Goal: Task Accomplishment & Management: Use online tool/utility

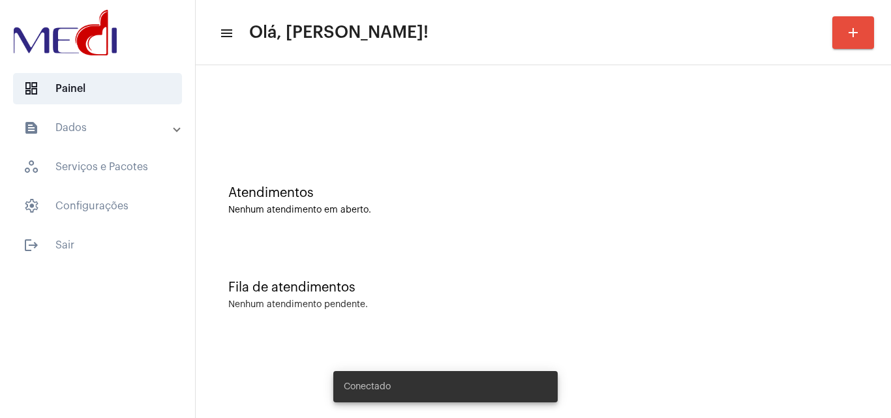
click at [466, 160] on div "Atendimentos Nenhum atendimento em aberto." at bounding box center [543, 194] width 682 height 95
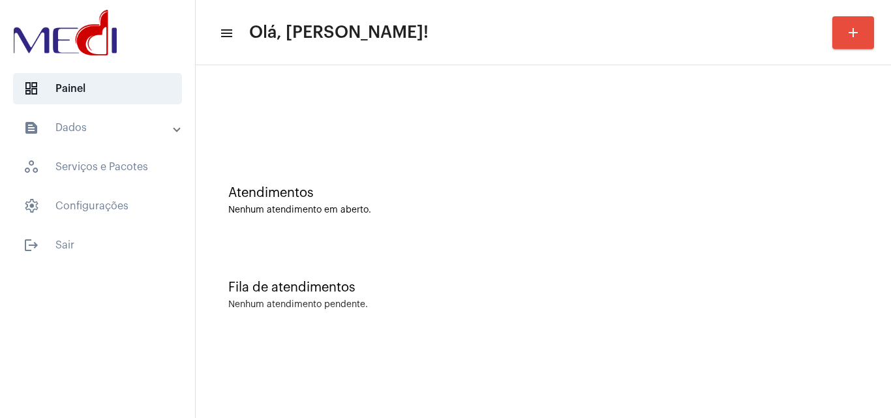
click at [437, 232] on div "Atendimentos Nenhum atendimento em aberto." at bounding box center [543, 194] width 682 height 95
click at [495, 327] on div "Fila de atendimentos Nenhum atendimento pendente." at bounding box center [543, 288] width 682 height 95
click at [309, 192] on div "Atendimentos" at bounding box center [543, 193] width 630 height 14
click at [379, 219] on div "Atendimentos Nenhum atendimento em aberto." at bounding box center [543, 194] width 682 height 95
click at [421, 225] on div "Atendimentos Nenhum atendimento em aberto." at bounding box center [543, 194] width 682 height 95
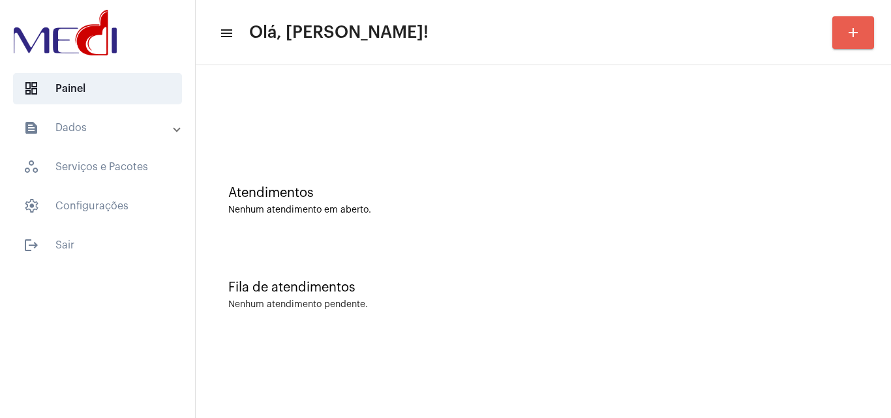
click at [850, 32] on mat-icon "add" at bounding box center [853, 33] width 16 height 16
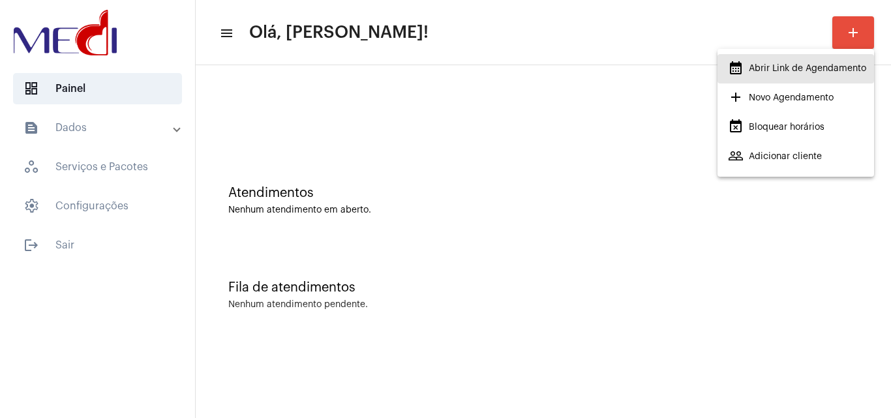
click at [779, 68] on span "calendar_month_outlined Abrir Link de Agendamento" at bounding box center [797, 68] width 138 height 23
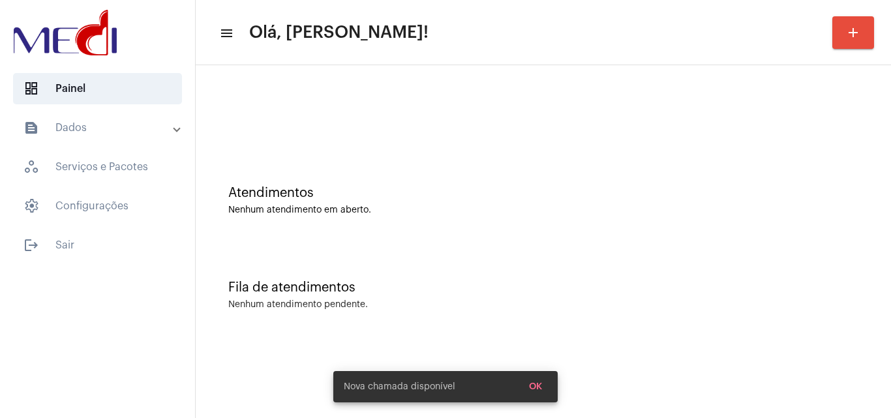
click at [488, 268] on div "Fila de atendimentos Nenhum atendimento pendente." at bounding box center [543, 288] width 682 height 95
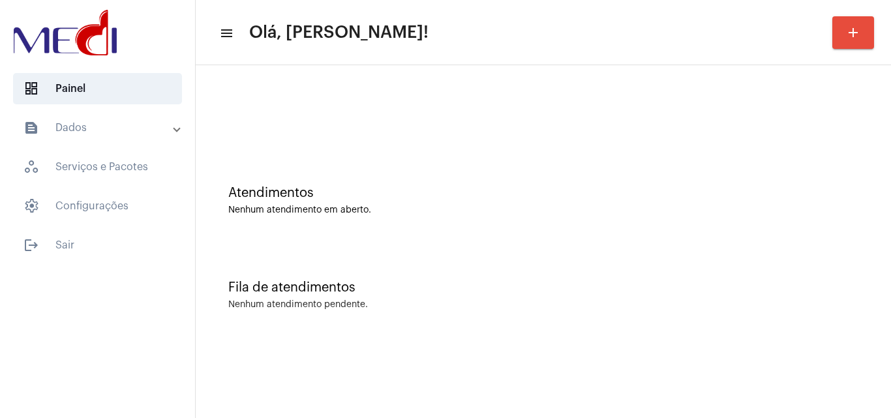
click at [385, 215] on div "Atendimentos Nenhum atendimento em aberto." at bounding box center [543, 194] width 682 height 95
